Goal: Check status

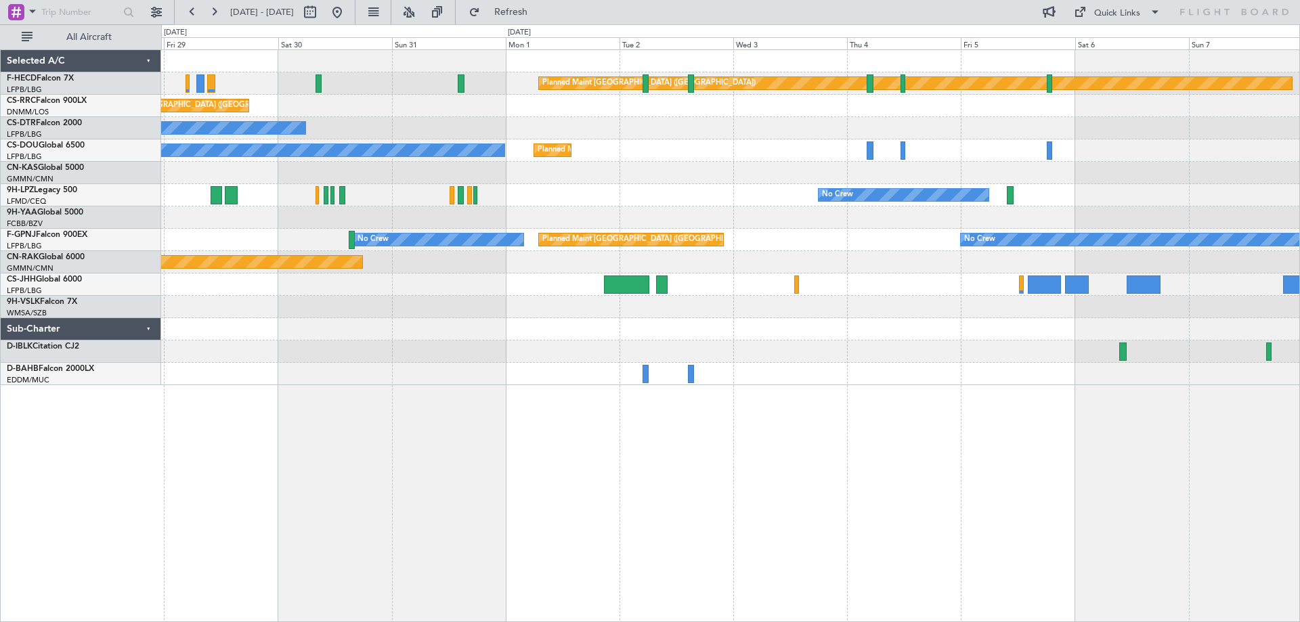
click at [770, 298] on div at bounding box center [730, 307] width 1138 height 22
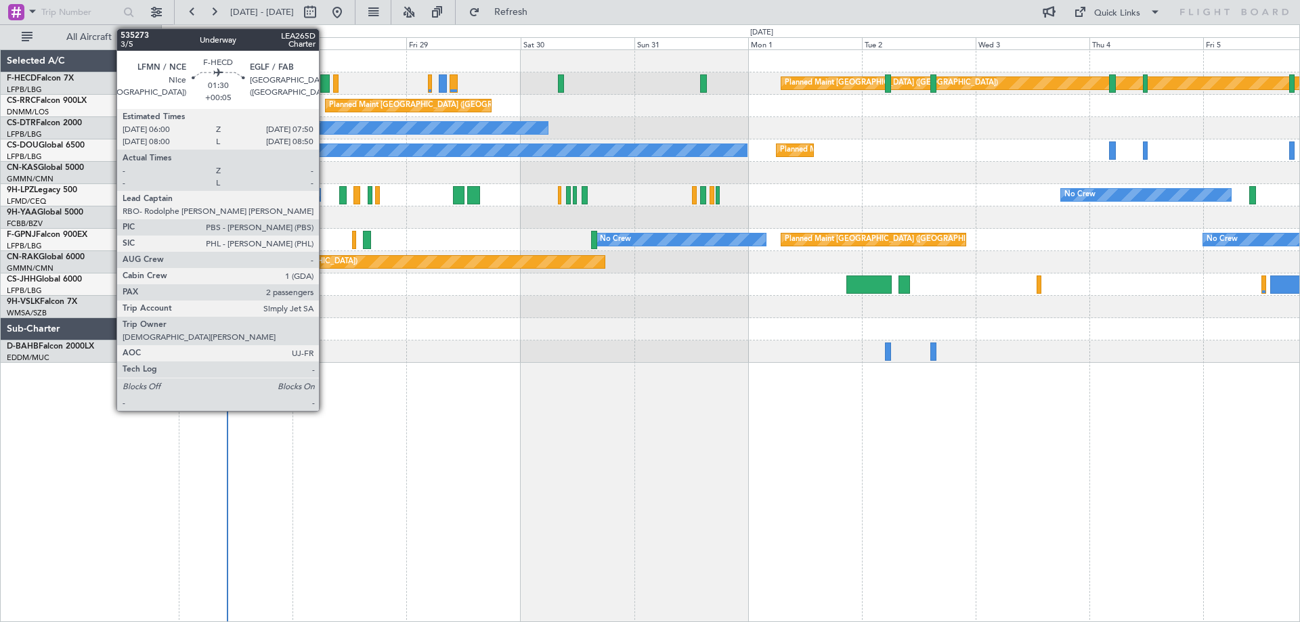
click at [327, 81] on div at bounding box center [324, 83] width 9 height 18
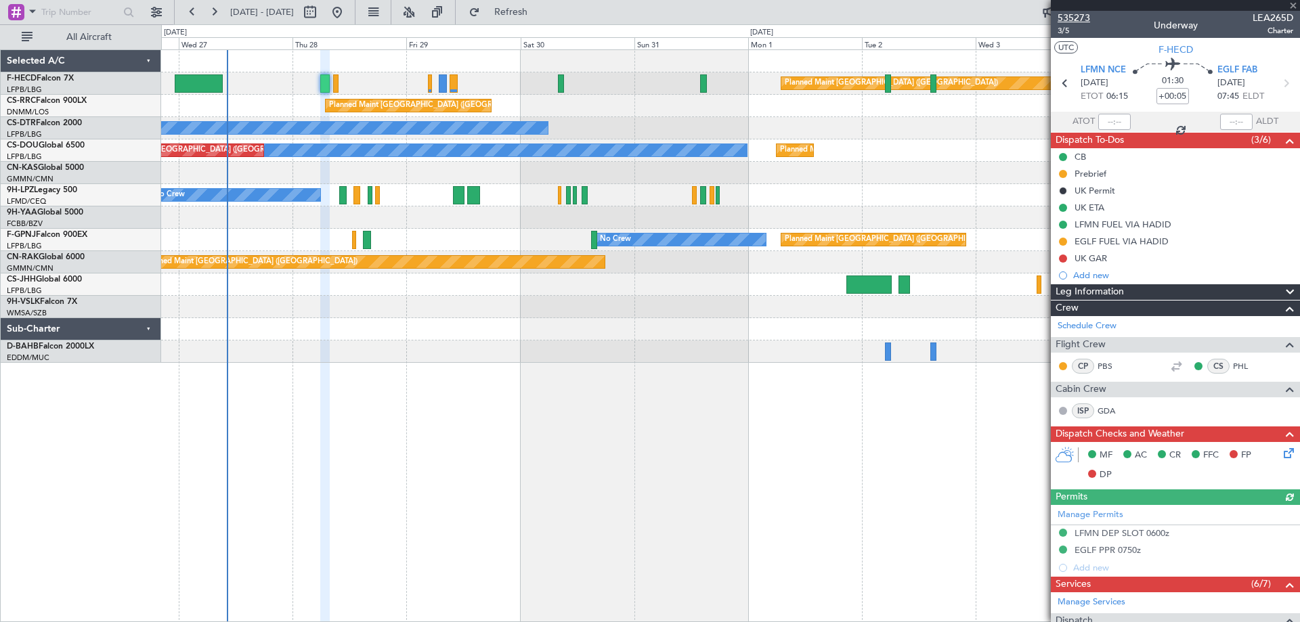
click at [1081, 19] on span "535273" at bounding box center [1074, 18] width 33 height 14
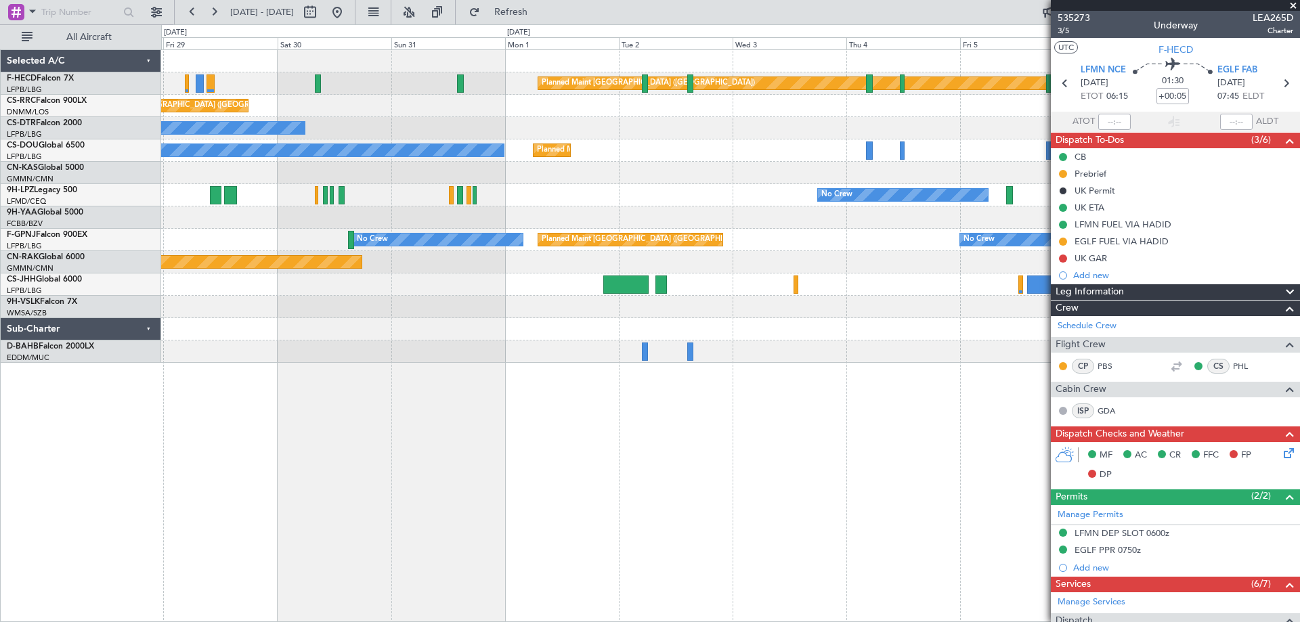
click at [540, 227] on div "Planned Maint [GEOGRAPHIC_DATA] ([GEOGRAPHIC_DATA]) Planned Maint [GEOGRAPHIC_D…" at bounding box center [730, 206] width 1138 height 313
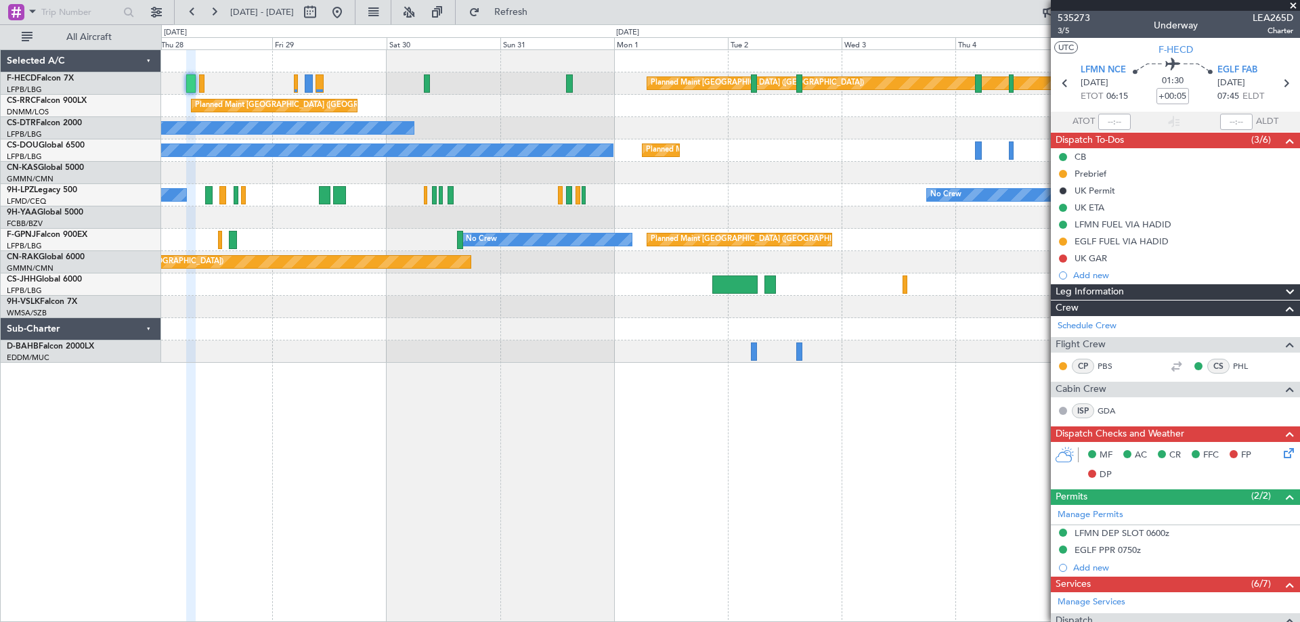
click at [719, 193] on div "Planned Maint [GEOGRAPHIC_DATA] ([GEOGRAPHIC_DATA]) No Crew Planned Maint [GEOG…" at bounding box center [730, 206] width 1138 height 313
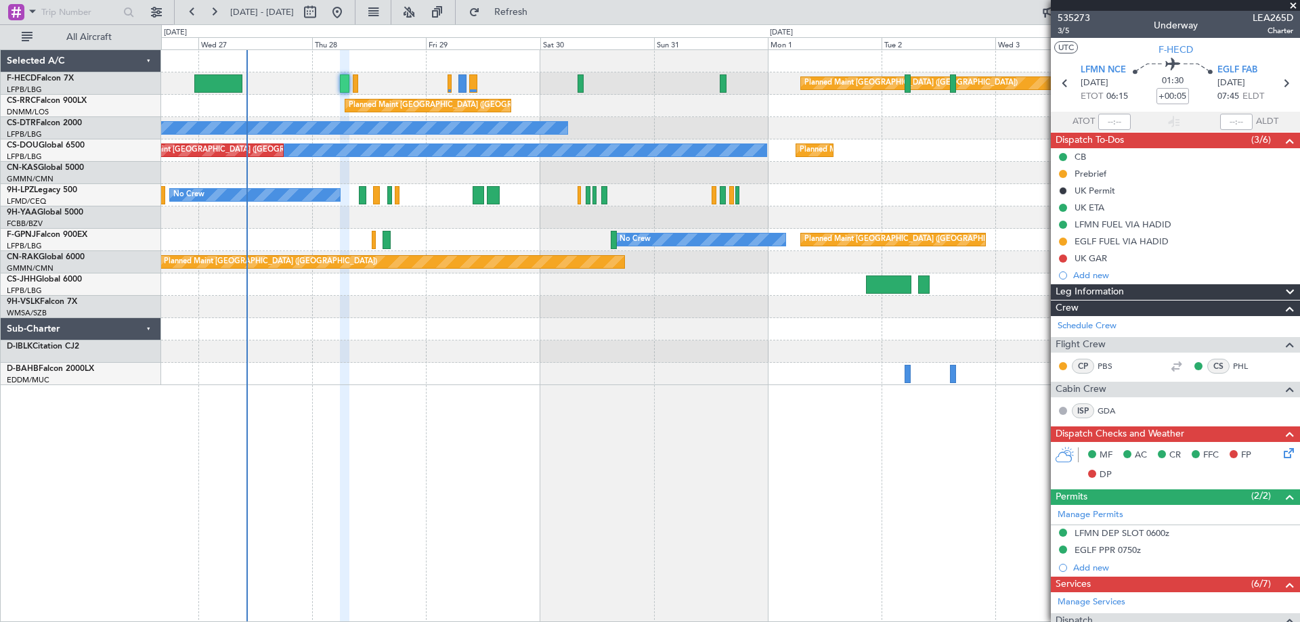
click at [643, 327] on div "Planned Maint [GEOGRAPHIC_DATA] ([GEOGRAPHIC_DATA]) No Crew Planned Maint [GEOG…" at bounding box center [730, 217] width 1138 height 335
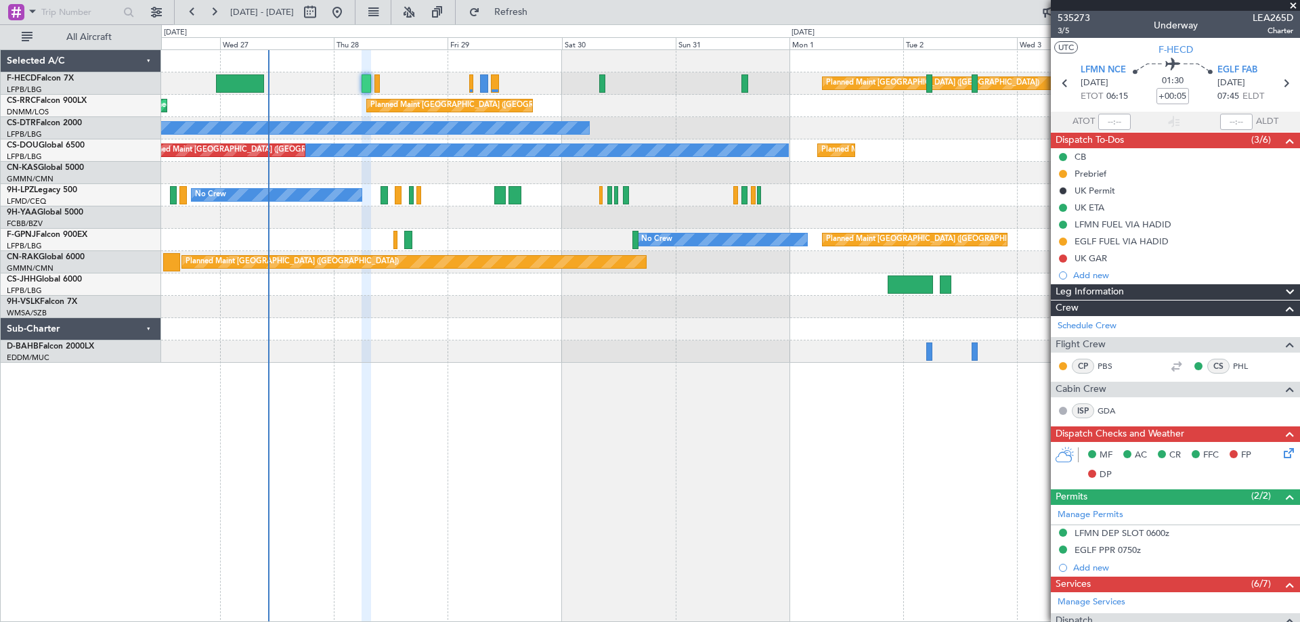
click at [1292, 6] on span at bounding box center [1294, 6] width 14 height 12
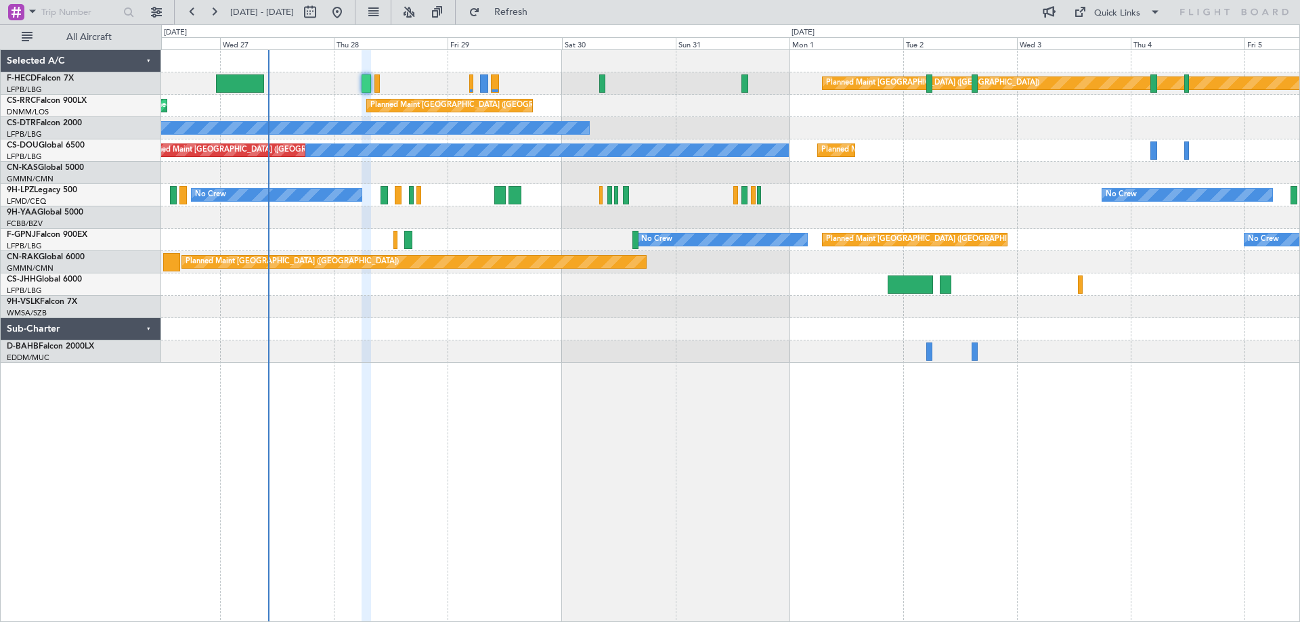
type input "0"
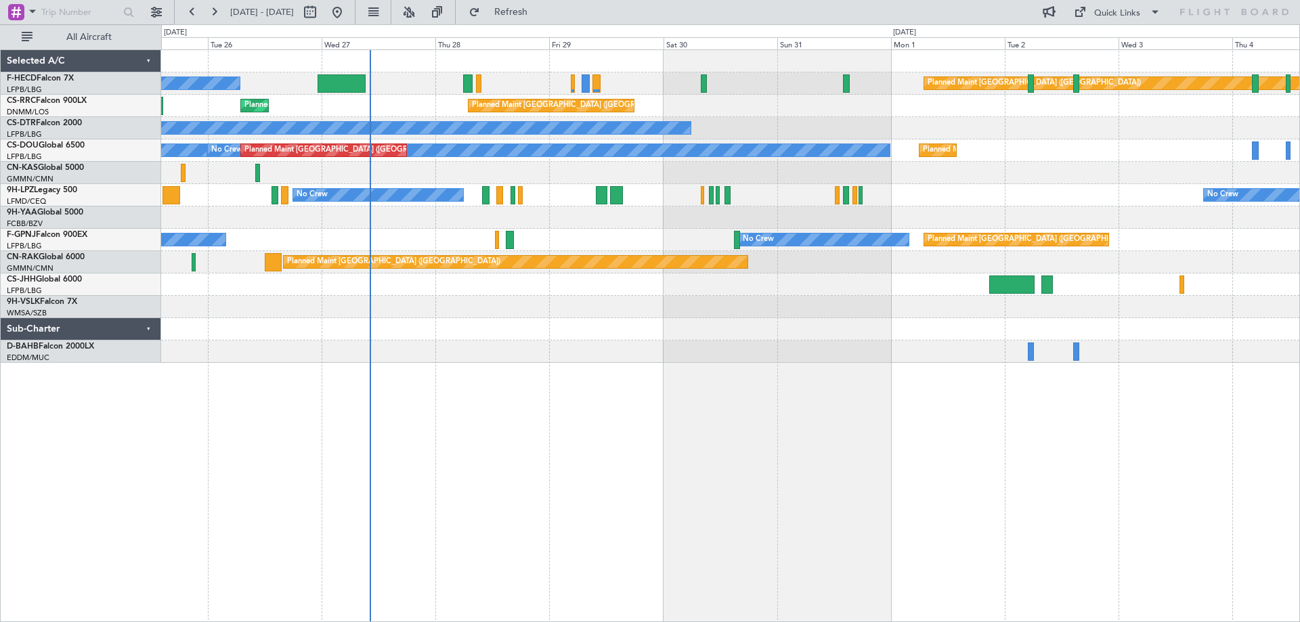
click at [474, 396] on div "Planned Maint [GEOGRAPHIC_DATA] ([GEOGRAPHIC_DATA]) No Crew Planned Maint [GEOG…" at bounding box center [730, 335] width 1139 height 573
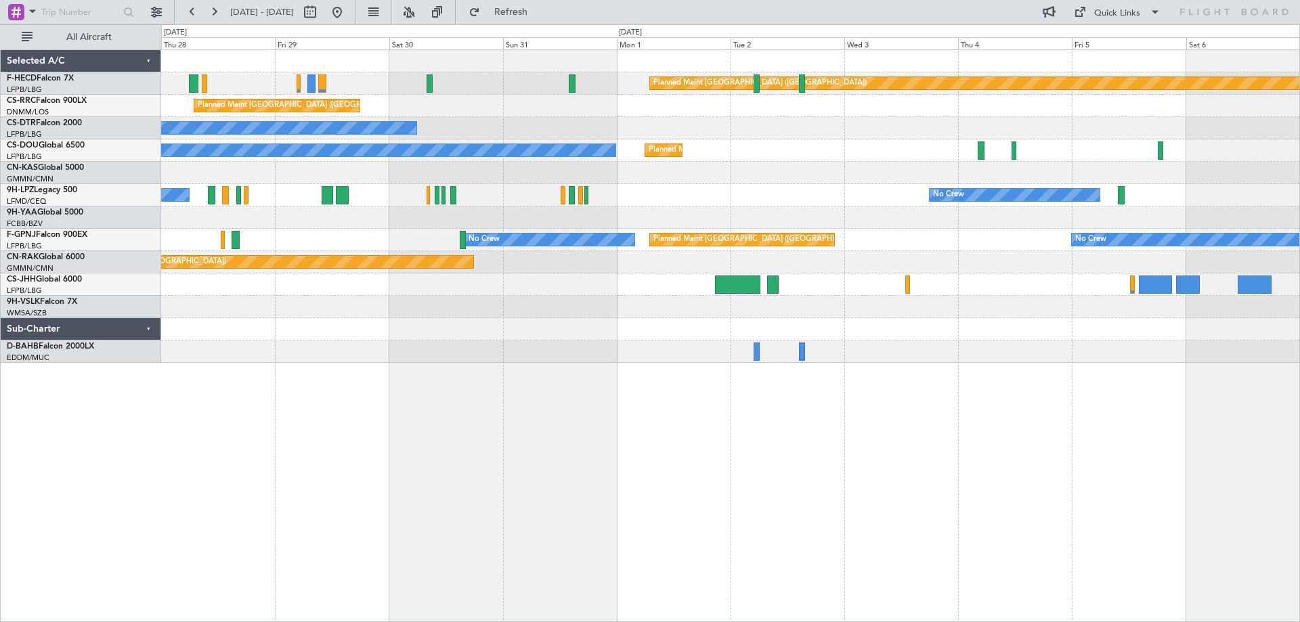
click at [802, 212] on div "Planned Maint [GEOGRAPHIC_DATA] ([GEOGRAPHIC_DATA]) No Crew Planned Maint [GEOG…" at bounding box center [730, 206] width 1138 height 313
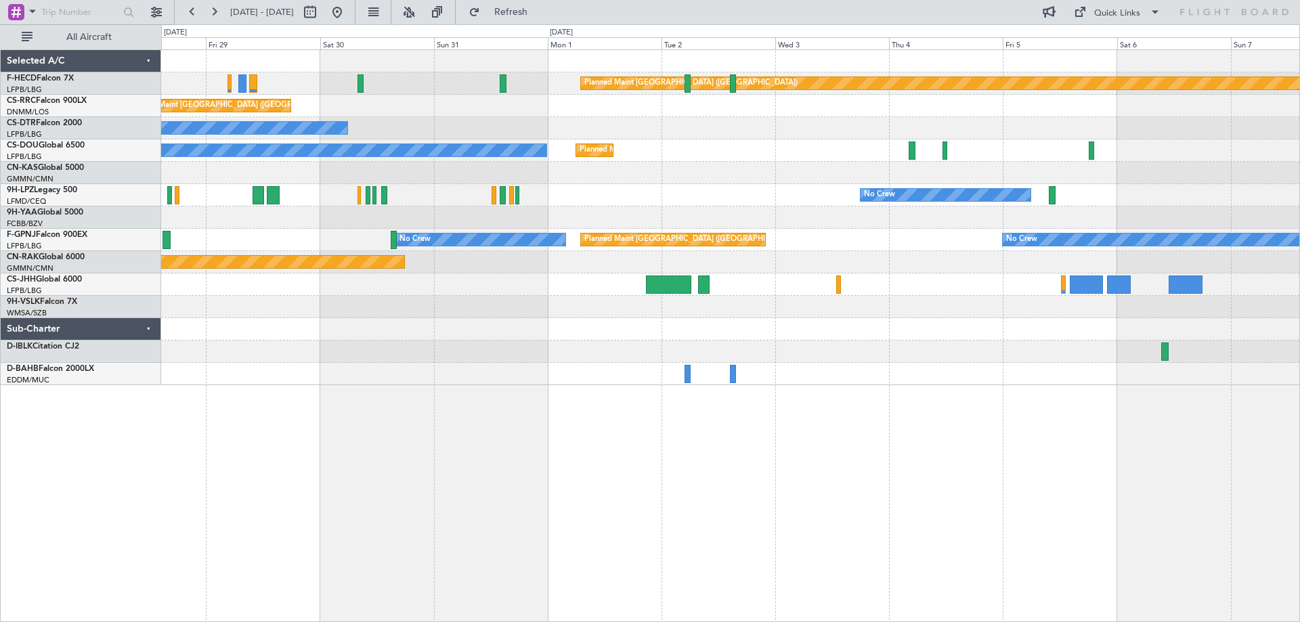
click at [834, 147] on div "Planned Maint [GEOGRAPHIC_DATA] ([GEOGRAPHIC_DATA]) No Crew Planned Maint [GEOG…" at bounding box center [730, 217] width 1138 height 335
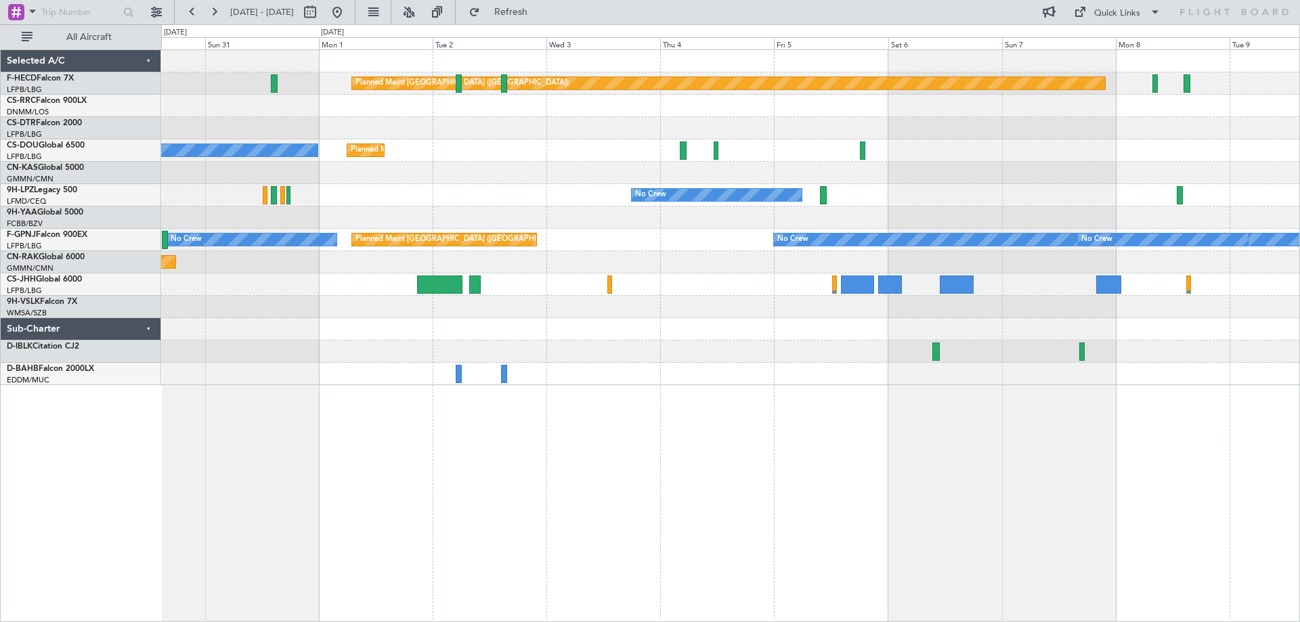
click at [743, 127] on div "Planned Maint [GEOGRAPHIC_DATA] ([GEOGRAPHIC_DATA]) Planned Maint [GEOGRAPHIC_D…" at bounding box center [730, 217] width 1138 height 335
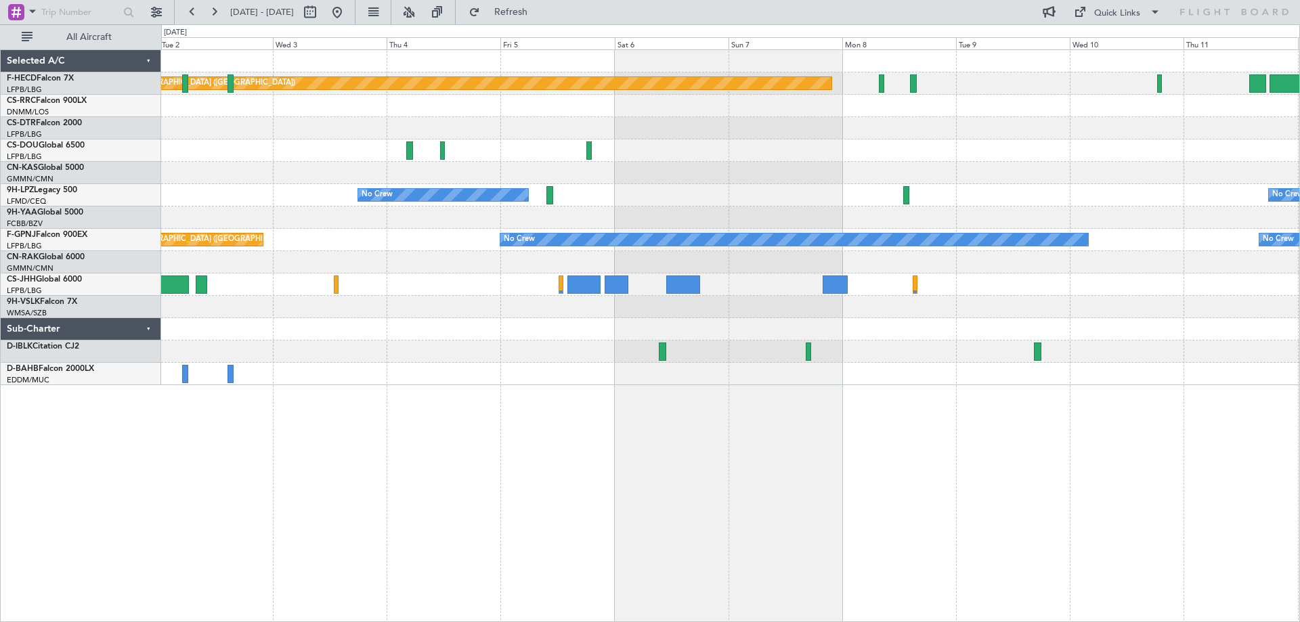
click at [951, 151] on div "Planned Maint [GEOGRAPHIC_DATA] ([GEOGRAPHIC_DATA]) Planned Maint [GEOGRAPHIC_D…" at bounding box center [730, 217] width 1138 height 335
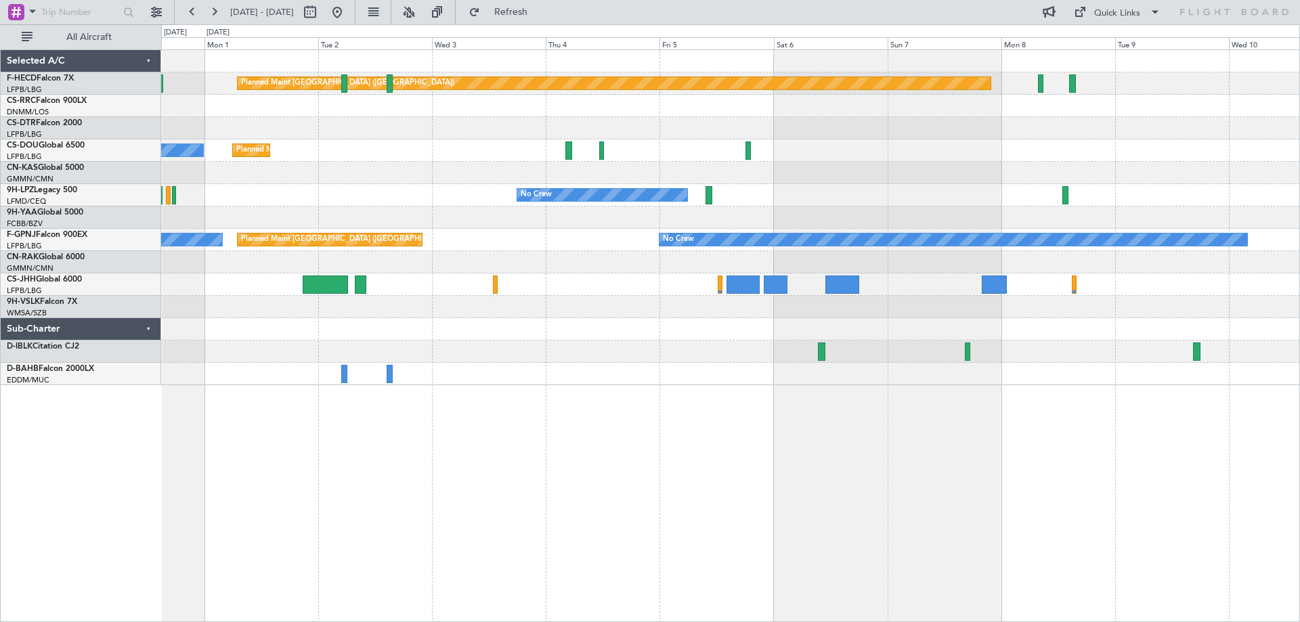
click at [593, 227] on div "Planned Maint [GEOGRAPHIC_DATA] ([GEOGRAPHIC_DATA]) Planned Maint [GEOGRAPHIC_D…" at bounding box center [730, 217] width 1138 height 335
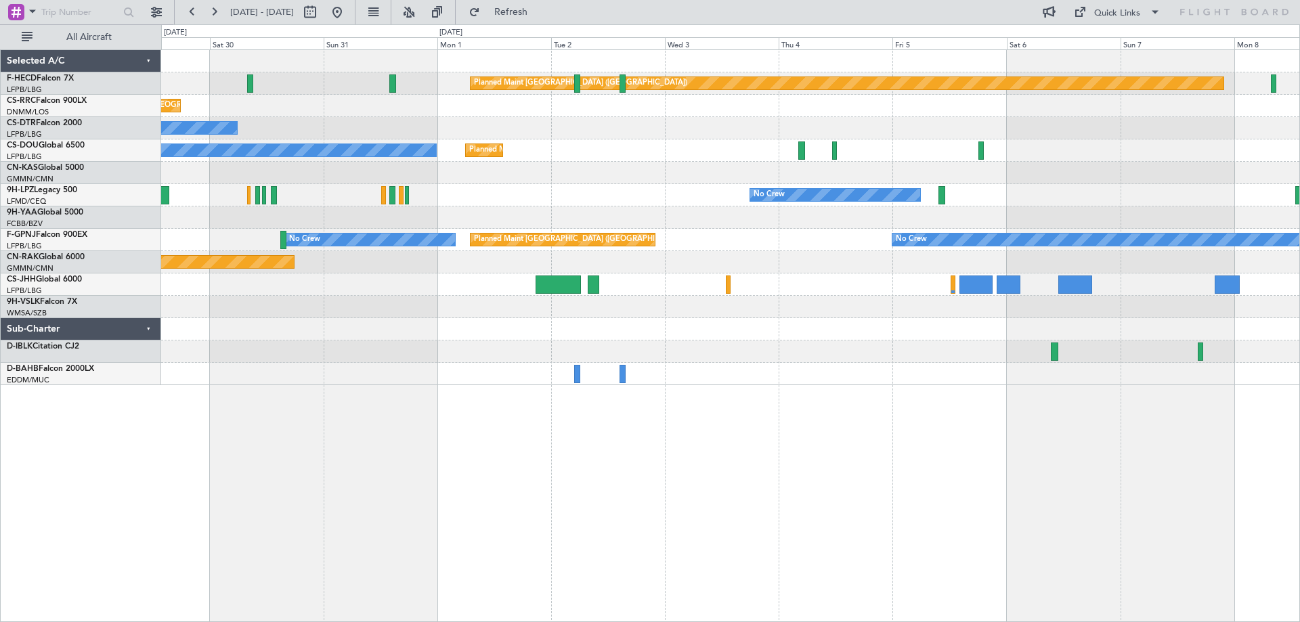
click at [660, 154] on div "Planned Maint [GEOGRAPHIC_DATA] ([GEOGRAPHIC_DATA]) No Crew Planned Maint [GEOG…" at bounding box center [730, 150] width 1138 height 22
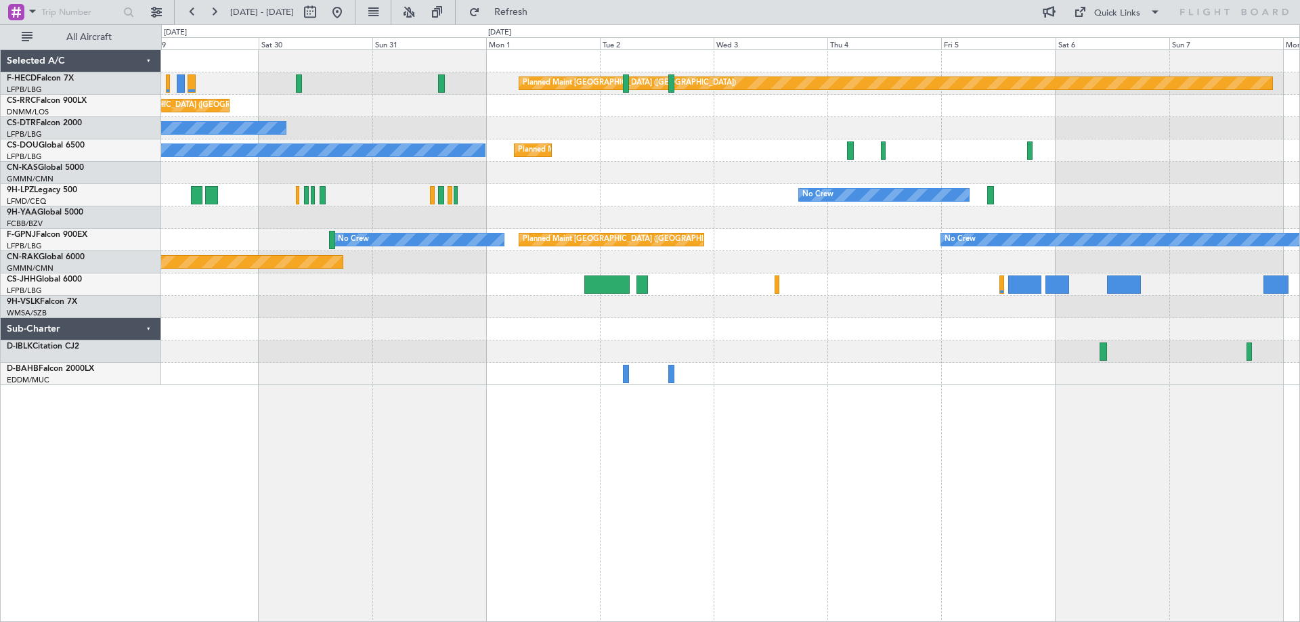
click at [524, 160] on div "Planned Maint [GEOGRAPHIC_DATA] ([GEOGRAPHIC_DATA]) No Crew Planned Maint [GEOG…" at bounding box center [730, 150] width 1138 height 22
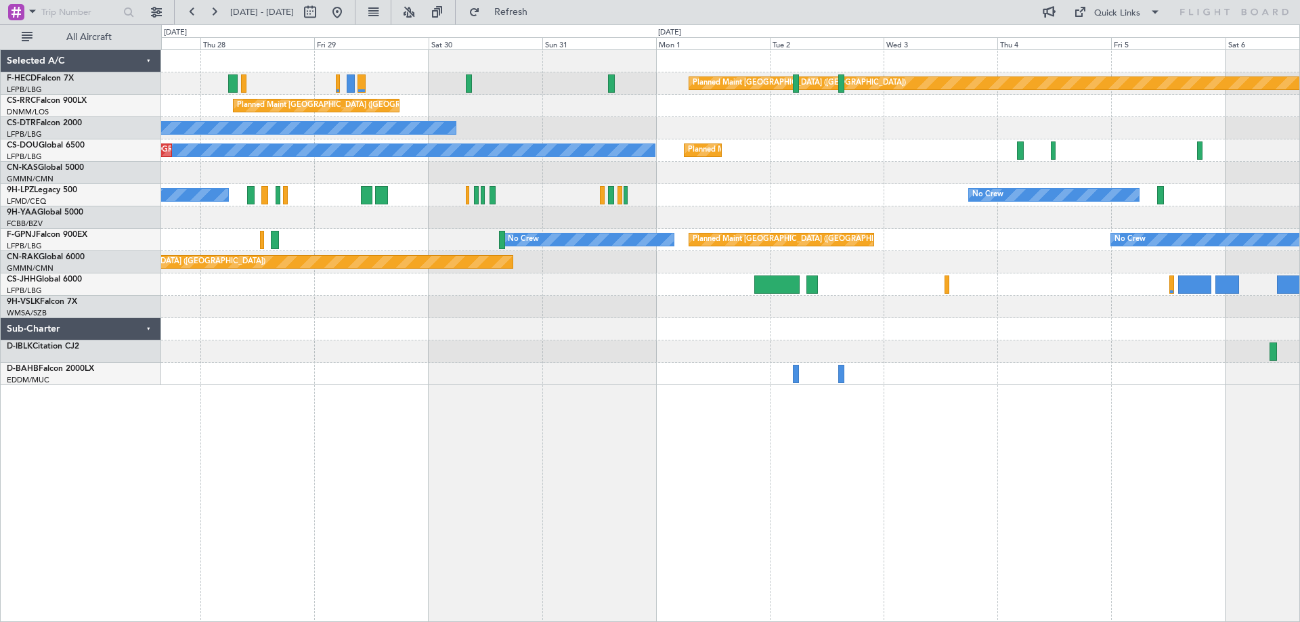
click at [809, 196] on div "Planned Maint [GEOGRAPHIC_DATA] ([GEOGRAPHIC_DATA]) No Crew Planned Maint [GEOG…" at bounding box center [730, 217] width 1138 height 335
